Goal: Task Accomplishment & Management: Complete application form

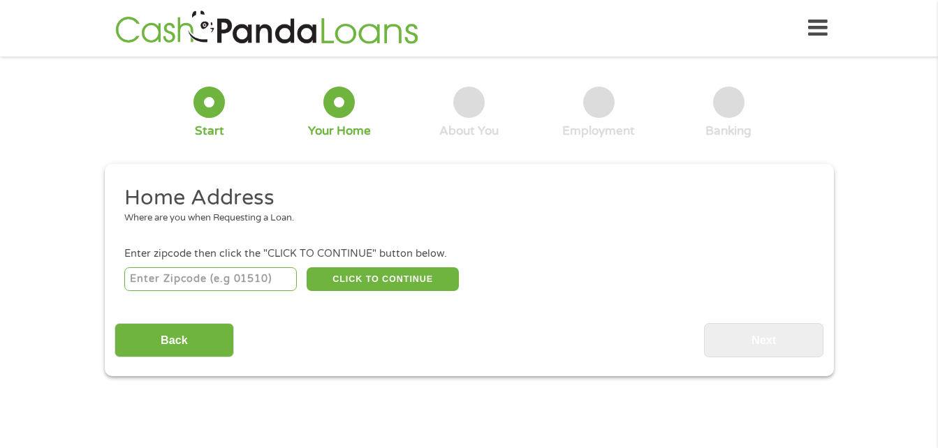
click at [814, 31] on icon at bounding box center [818, 28] width 20 height 34
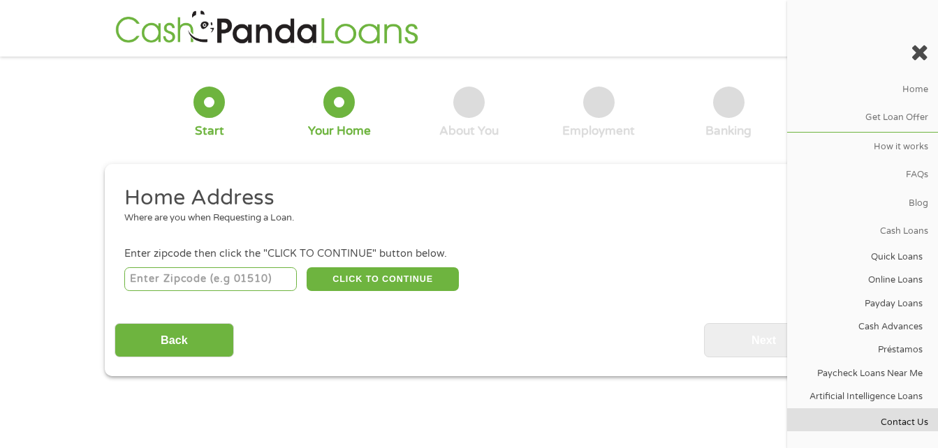
click at [887, 416] on link "Contact Us" at bounding box center [862, 423] width 151 height 28
click at [177, 278] on input "number" at bounding box center [210, 280] width 173 height 24
type input "73505"
select select "[US_STATE]"
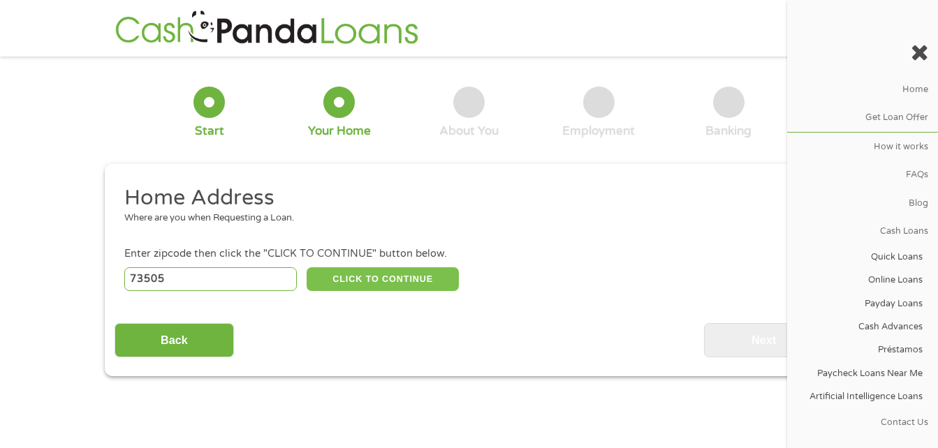
click at [357, 273] on button "CLICK TO CONTINUE" at bounding box center [383, 280] width 152 height 24
type input "73505"
type input "[PERSON_NAME]"
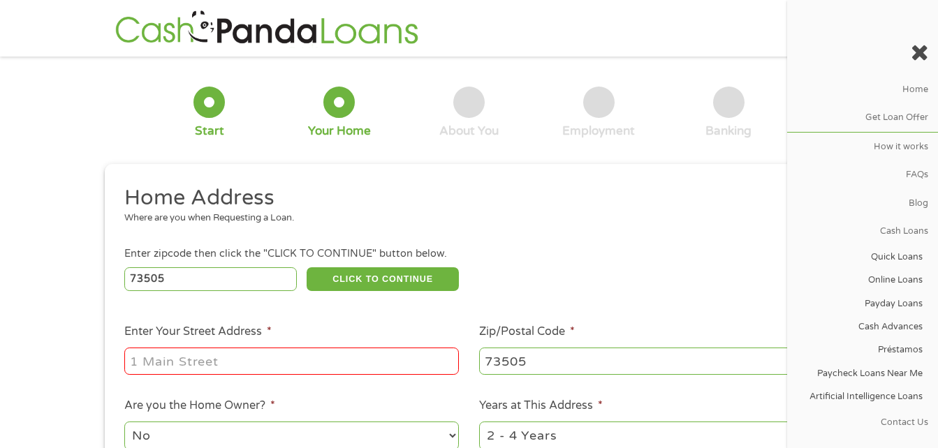
click at [300, 354] on input "Enter Your Street Address *" at bounding box center [291, 361] width 335 height 27
type input "[STREET_ADDRESS][PERSON_NAME]"
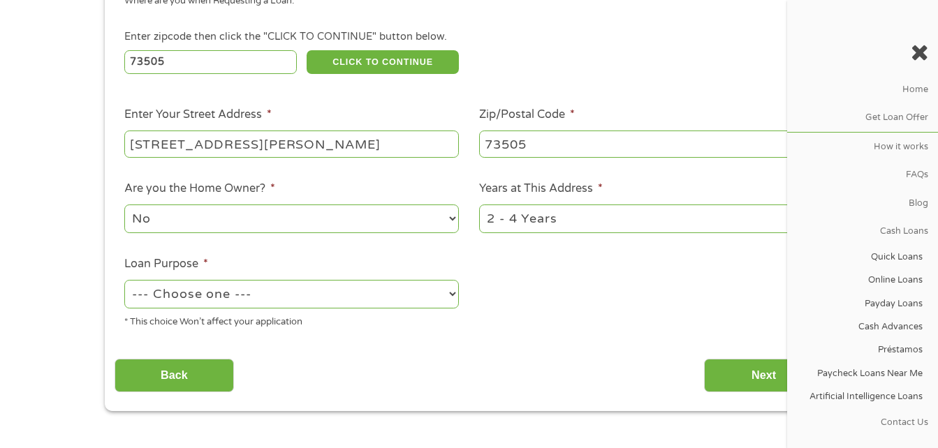
scroll to position [221, 0]
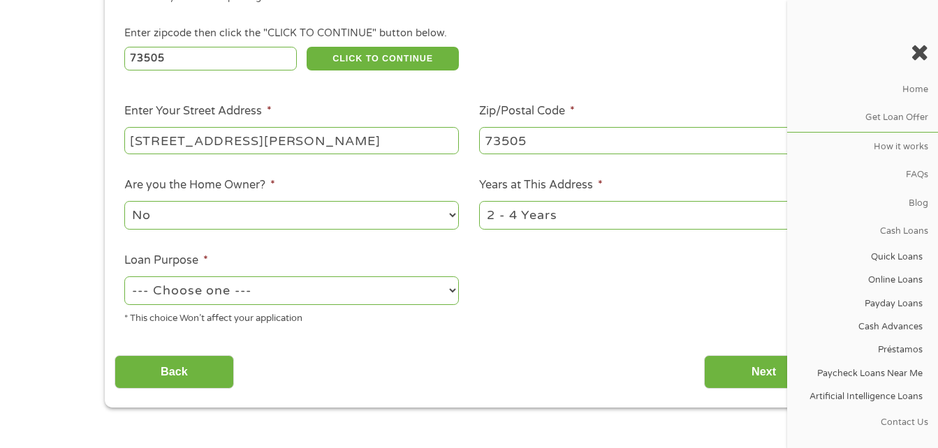
click at [266, 284] on select "--- Choose one --- Pay Bills Debt Consolidation Home Improvement Major Purchase…" at bounding box center [291, 291] width 335 height 29
select select "majorpurchase"
click at [124, 277] on select "--- Choose one --- Pay Bills Debt Consolidation Home Improvement Major Purchase…" at bounding box center [291, 291] width 335 height 29
click at [719, 358] on input "Next" at bounding box center [763, 373] width 119 height 34
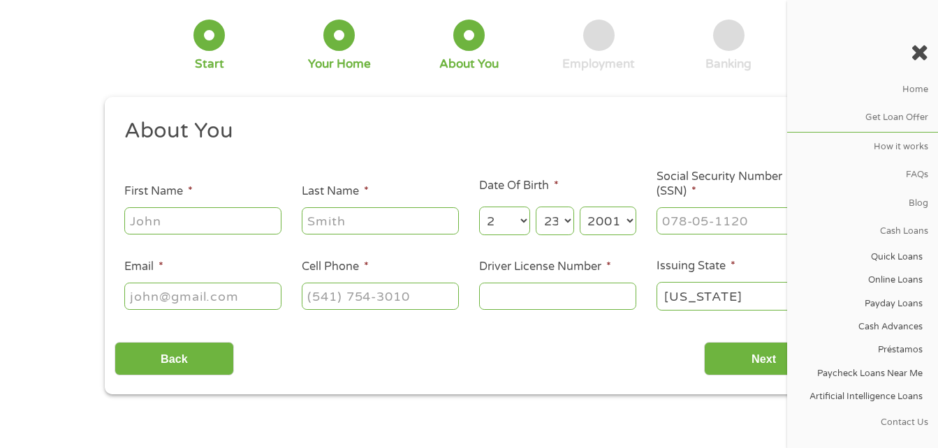
scroll to position [0, 0]
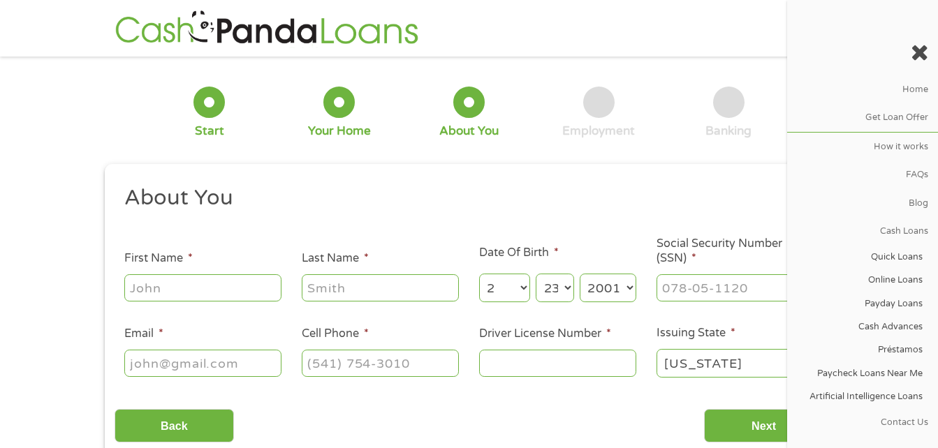
click at [921, 49] on icon at bounding box center [919, 52] width 17 height 22
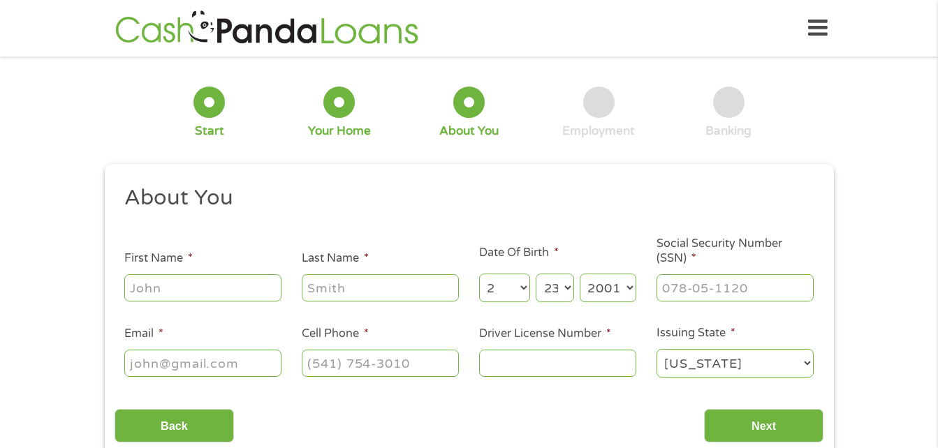
click at [205, 291] on input "First Name *" at bounding box center [202, 287] width 157 height 27
type input "payten"
type input "kukurich"
type input "[EMAIL_ADDRESS][DOMAIN_NAME]"
type input "[PHONE_NUMBER]"
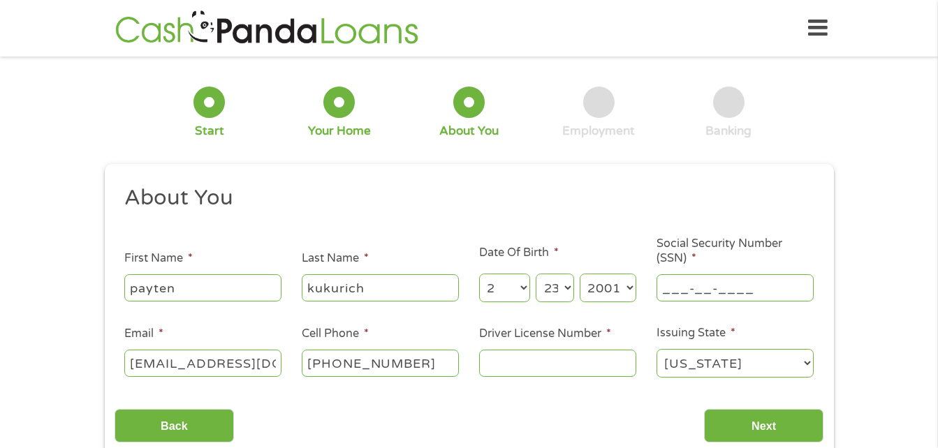
click at [703, 283] on input "___-__-____" at bounding box center [735, 287] width 157 height 27
type input "648-24-4395"
click at [546, 357] on input "Driver License Number *" at bounding box center [557, 363] width 157 height 27
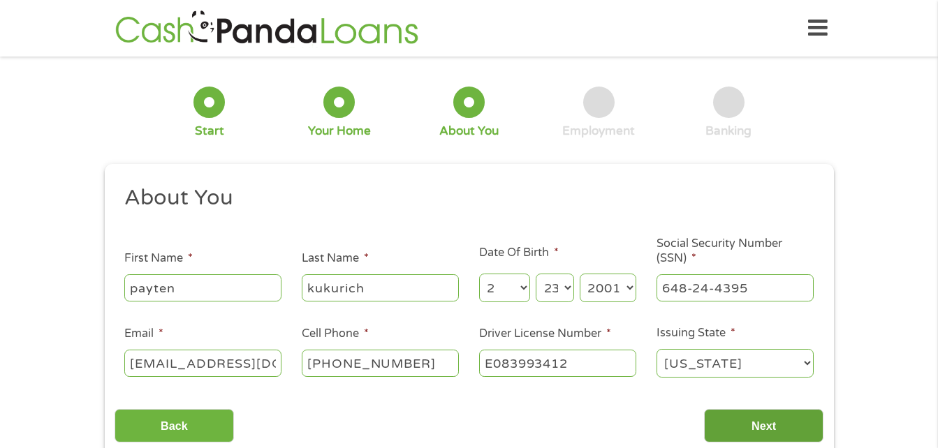
type input "E083993412"
click at [735, 426] on input "Next" at bounding box center [763, 426] width 119 height 34
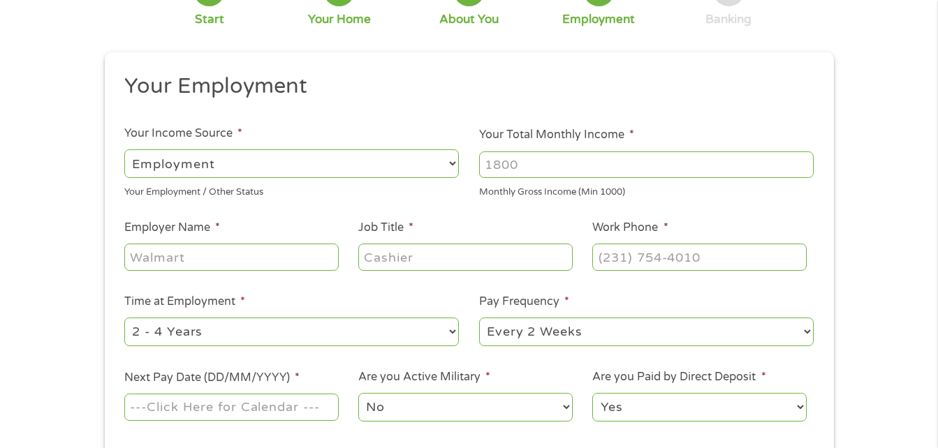
scroll to position [112, 0]
click at [564, 166] on input "Your Total Monthly Income *" at bounding box center [646, 164] width 335 height 27
type input "1540"
click at [458, 100] on li "Your Employment" at bounding box center [464, 88] width 699 height 33
click at [268, 247] on input "Employer Name *" at bounding box center [231, 256] width 214 height 27
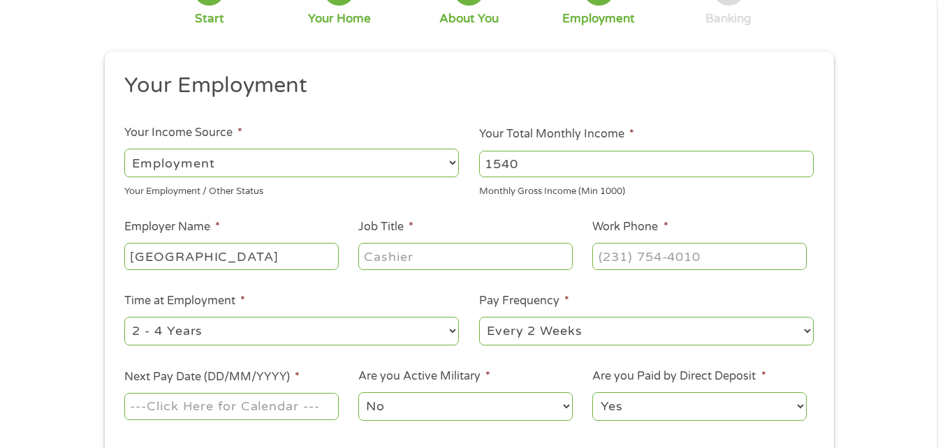
type input "[GEOGRAPHIC_DATA]"
type input "Assistant Manager"
click at [643, 249] on input "(___) ___-____" at bounding box center [699, 256] width 214 height 27
type input "[PHONE_NUMBER]"
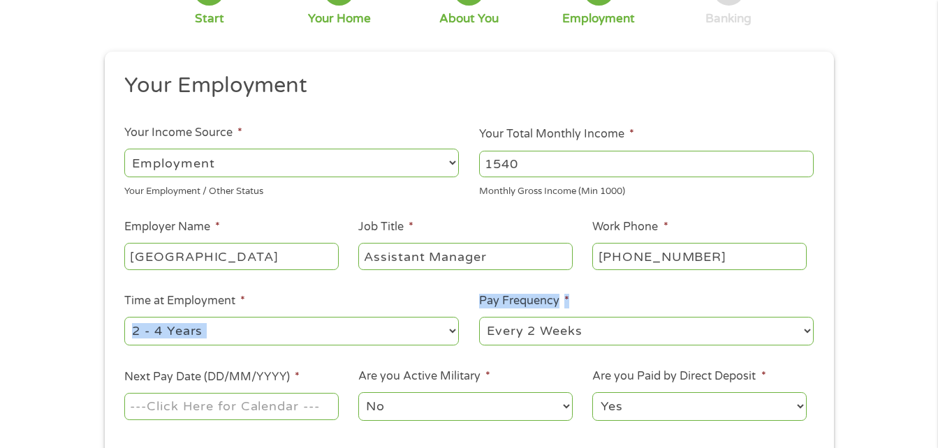
drag, startPoint x: 436, startPoint y: 294, endPoint x: 544, endPoint y: 338, distance: 116.9
click at [544, 338] on ul "Your Employment Your Income Source * --- Choose one --- Employment [DEMOGRAPHIC…" at bounding box center [469, 253] width 709 height 362
click at [544, 338] on select "--- Choose one --- Every 2 Weeks Every Week Monthly Semi-Monthly" at bounding box center [646, 331] width 335 height 29
select select "semimonthly"
click at [479, 317] on select "--- Choose one --- Every 2 Weeks Every Week Monthly Semi-Monthly" at bounding box center [646, 331] width 335 height 29
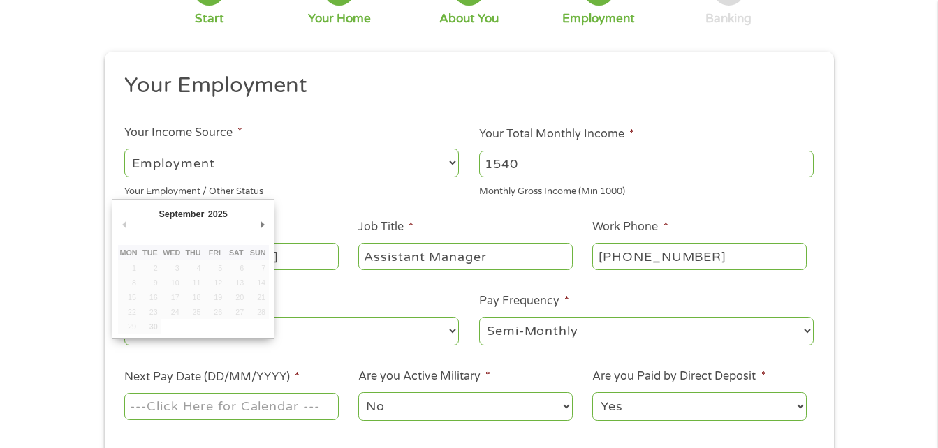
click at [286, 405] on input "Next Pay Date (DD/MM/YYYY) *" at bounding box center [231, 406] width 214 height 27
type input "[DATE]"
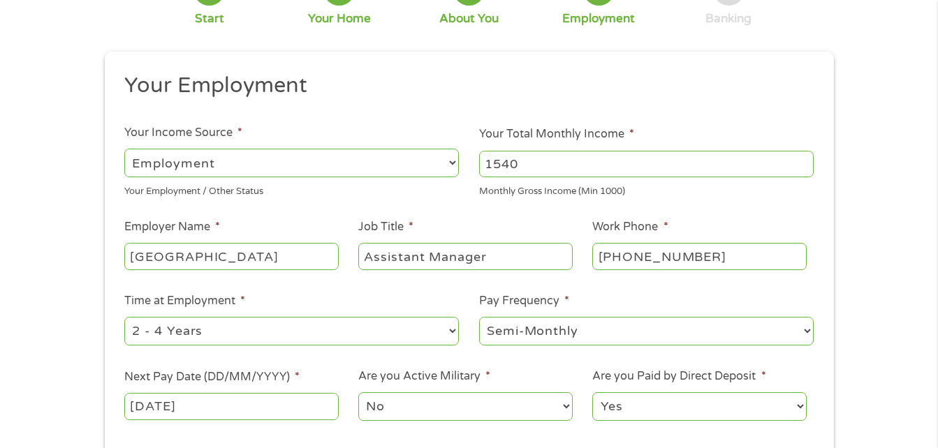
scroll to position [245, 0]
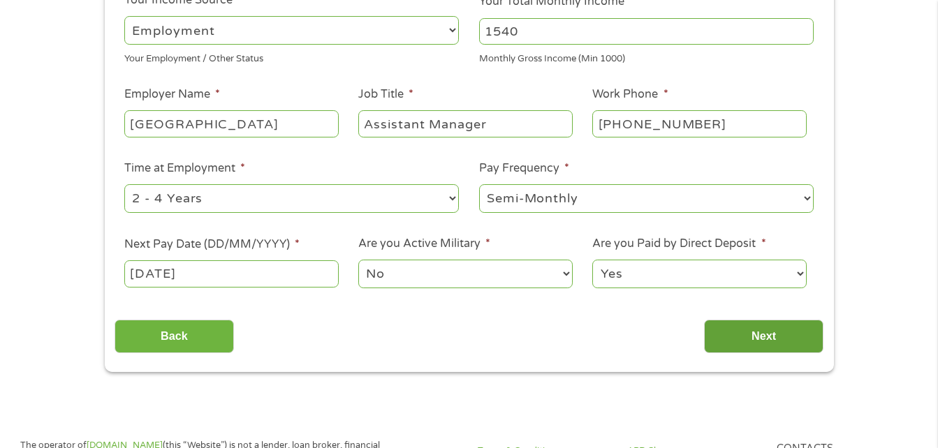
click at [739, 340] on input "Next" at bounding box center [763, 337] width 119 height 34
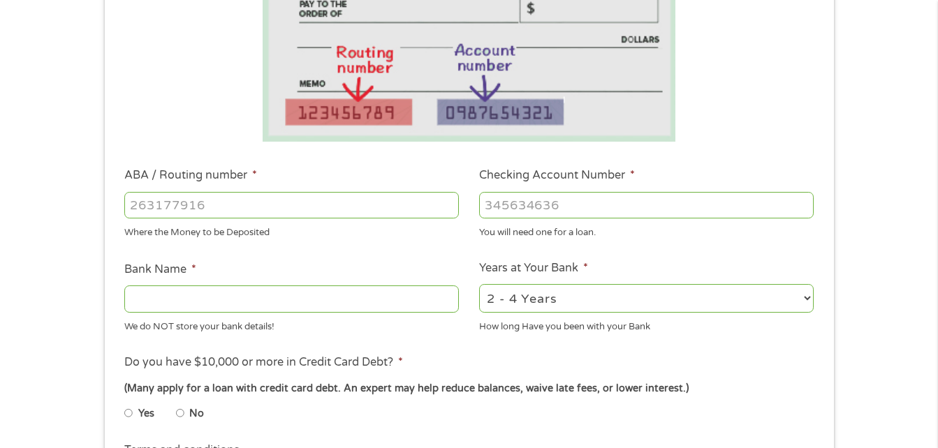
scroll to position [282, 0]
click at [411, 208] on input "ABA / Routing number *" at bounding box center [291, 204] width 335 height 27
type input "103107392"
type input "LIBERTY NATIONAL BANK"
type input "103107392"
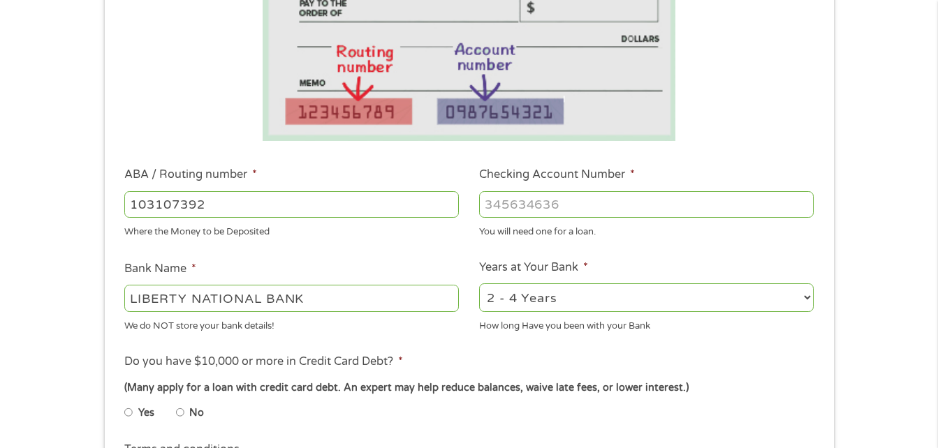
click at [599, 198] on input "Checking Account Number *" at bounding box center [646, 204] width 335 height 27
type input "50298894"
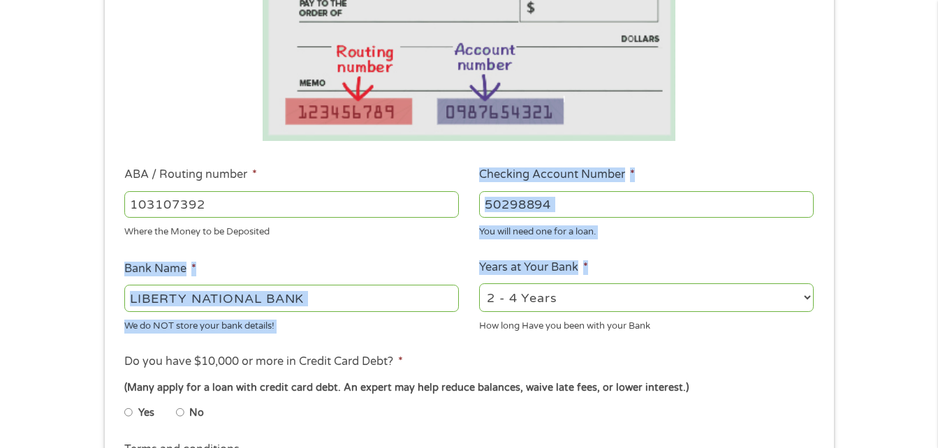
drag, startPoint x: 425, startPoint y: 233, endPoint x: 529, endPoint y: 298, distance: 122.7
click at [529, 298] on ul "Bank Information Where do you want the funds deposited? ABA / Routing number * …" at bounding box center [469, 250] width 709 height 696
click at [529, 298] on select "2 - 4 Years 6 - 12 Months 1 - 2 Years Over 4 Years" at bounding box center [646, 298] width 335 height 29
click at [391, 222] on div "Where the Money to be Deposited" at bounding box center [291, 230] width 335 height 19
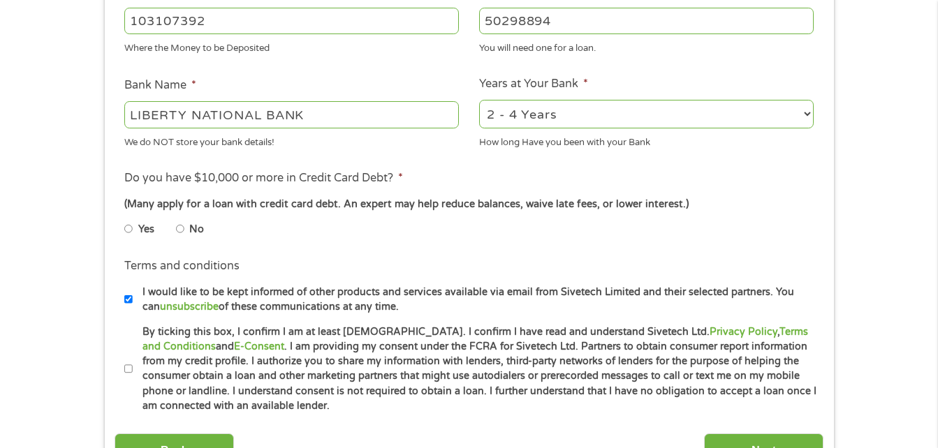
scroll to position [467, 0]
click at [187, 227] on li "No" at bounding box center [201, 228] width 50 height 27
click at [179, 228] on input "No" at bounding box center [180, 228] width 8 height 22
radio input "true"
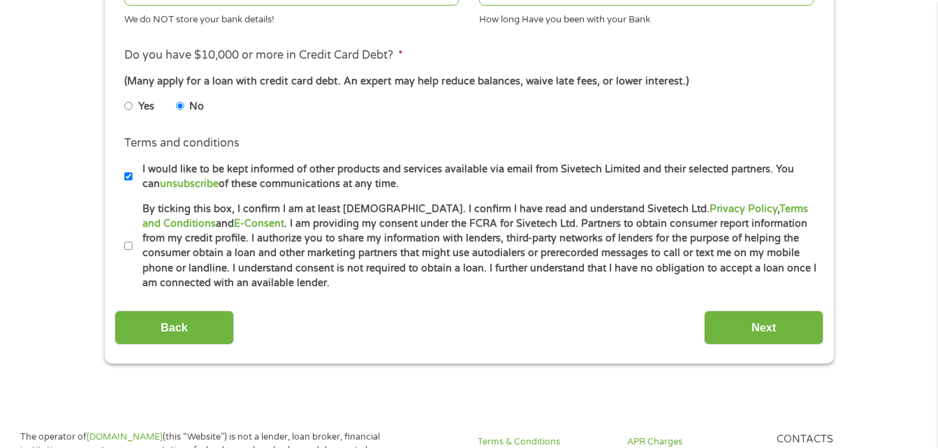
scroll to position [590, 0]
click at [124, 245] on input "By ticking this box, I confirm I am at least [DEMOGRAPHIC_DATA]. I confirm I ha…" at bounding box center [128, 246] width 8 height 22
checkbox input "true"
click at [723, 308] on div "Back Next" at bounding box center [469, 322] width 709 height 44
click at [742, 327] on input "Next" at bounding box center [763, 327] width 119 height 34
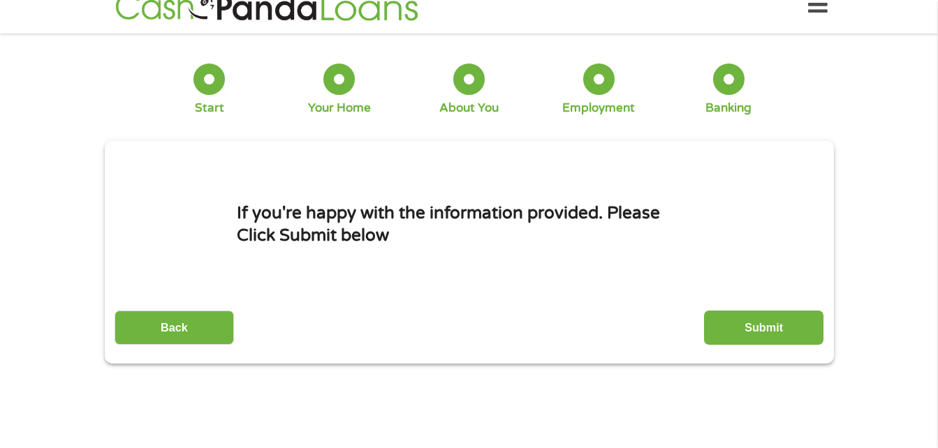
scroll to position [0, 0]
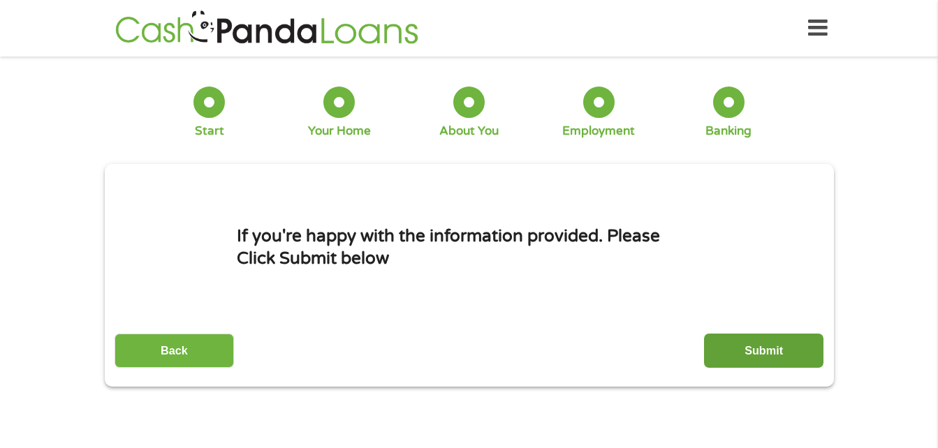
click at [759, 355] on input "Submit" at bounding box center [763, 351] width 119 height 34
